Goal: Navigation & Orientation: Find specific page/section

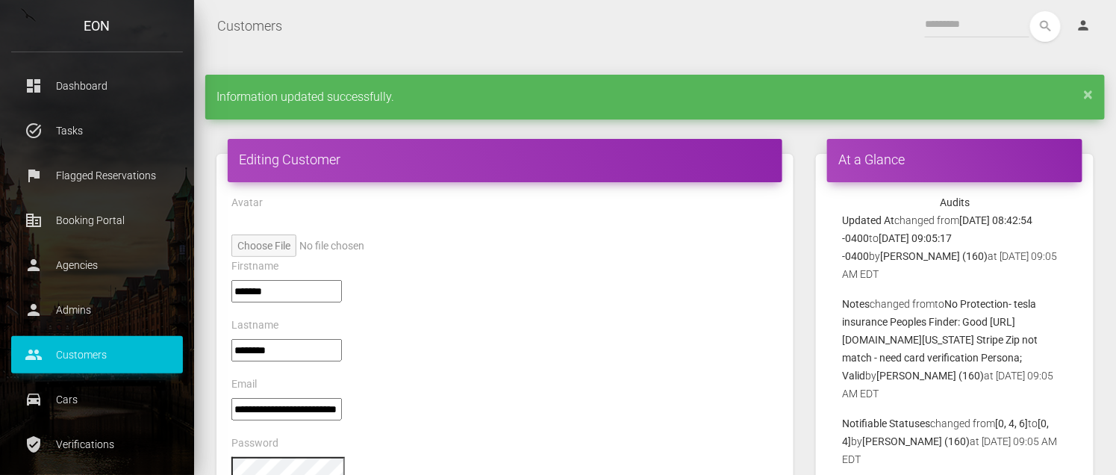
click at [98, 353] on p "Customers" at bounding box center [96, 354] width 149 height 22
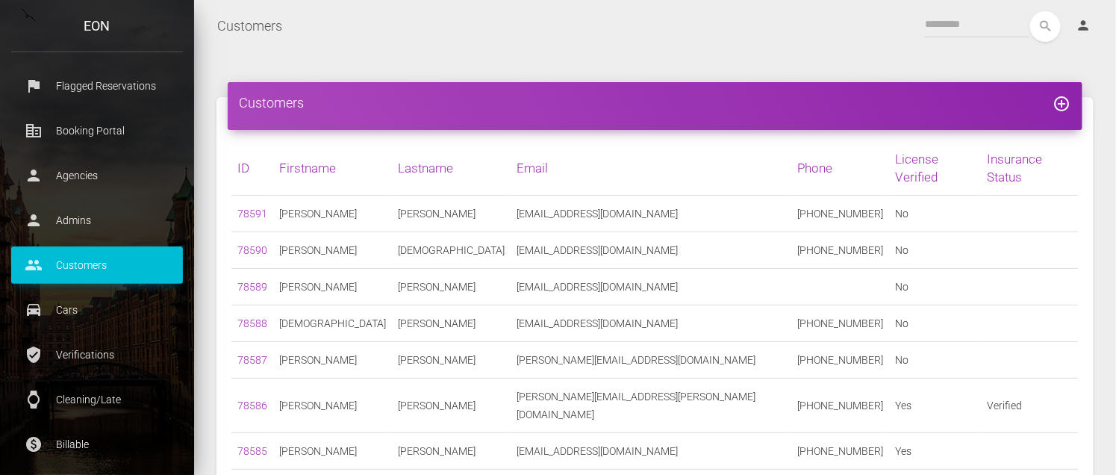
scroll to position [91, 0]
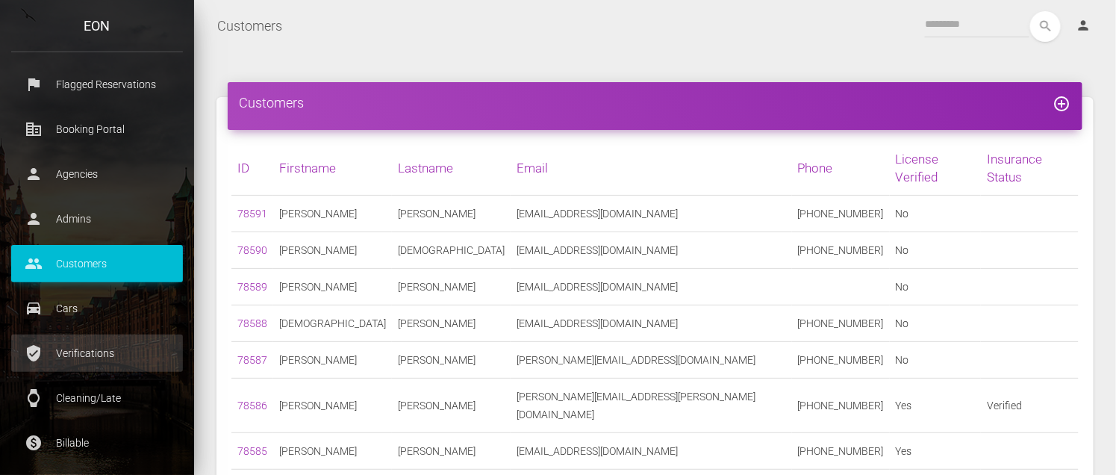
click at [107, 349] on p "Verifications" at bounding box center [96, 353] width 149 height 22
